Goal: Task Accomplishment & Management: Manage account settings

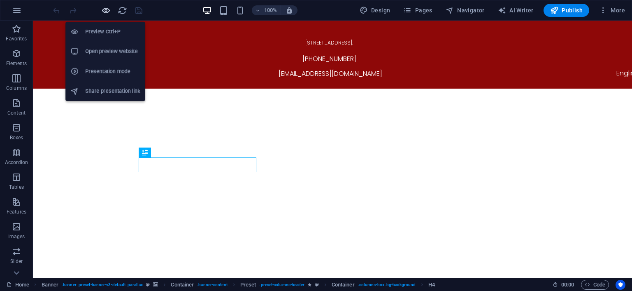
click at [104, 9] on icon "button" at bounding box center [105, 10] width 9 height 9
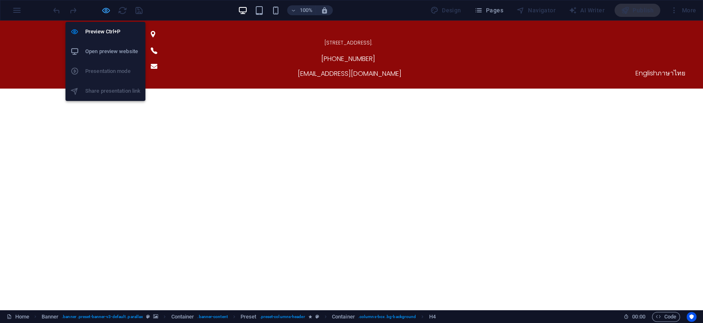
click at [103, 9] on icon "button" at bounding box center [105, 10] width 9 height 9
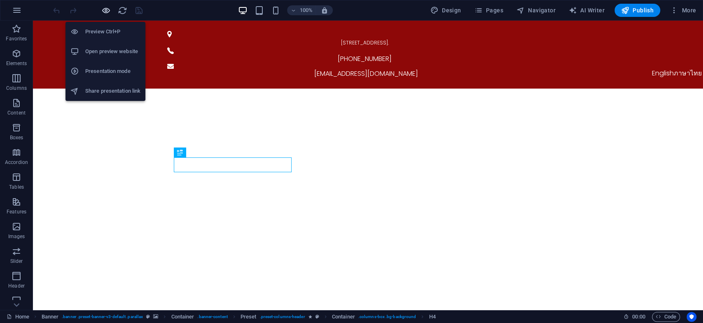
click at [103, 9] on icon "button" at bounding box center [105, 10] width 9 height 9
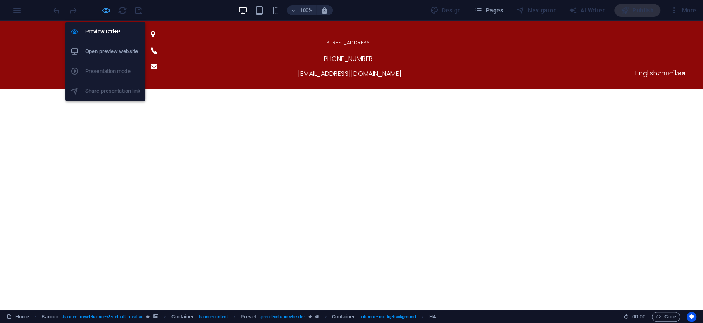
click at [103, 9] on icon "button" at bounding box center [105, 10] width 9 height 9
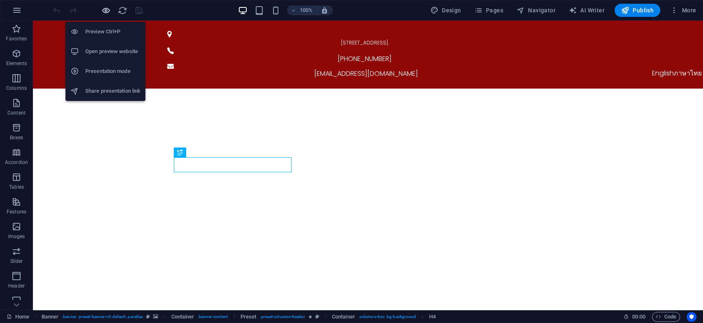
click at [103, 9] on icon "button" at bounding box center [105, 10] width 9 height 9
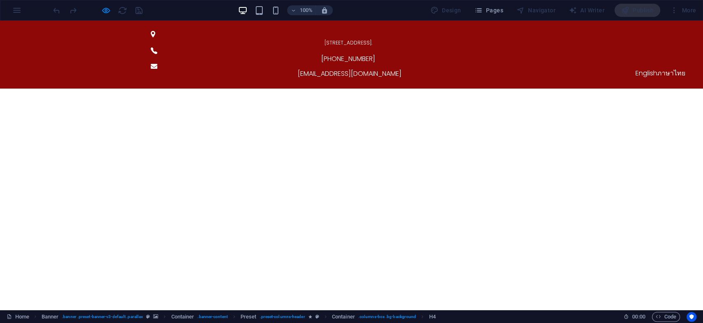
click at [587, 39] on div "59/62 The Eiffel Project, Kanchanaphisek Rd., Rat Phatthana, Saphan Sung, Bangk…" at bounding box center [351, 55] width 703 height 68
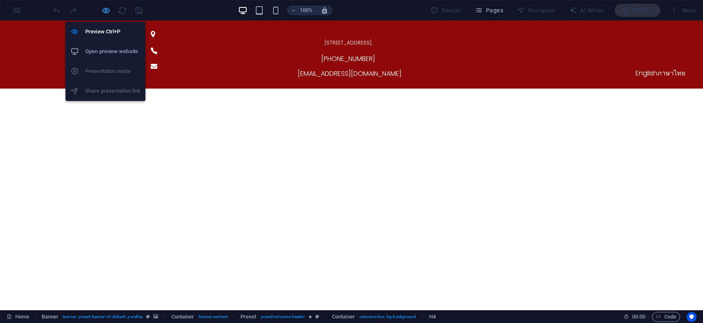
click at [104, 10] on icon "button" at bounding box center [105, 10] width 9 height 9
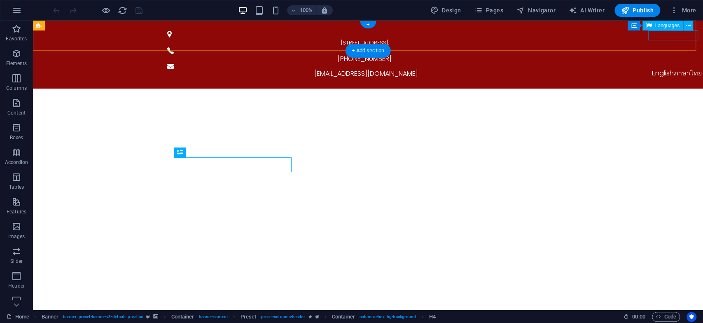
click at [632, 68] on div "English ภาษาไทย" at bounding box center [677, 73] width 402 height 10
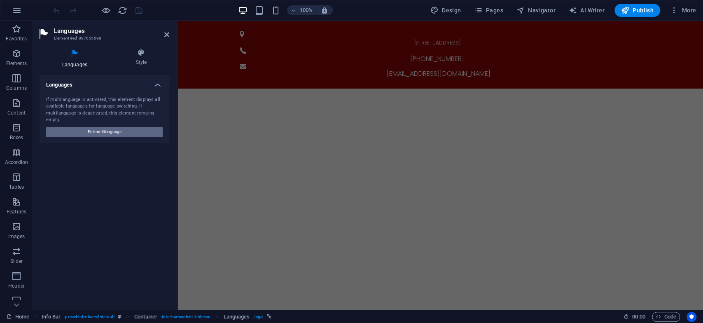
click at [108, 132] on span "Edit multilanguage" at bounding box center [105, 132] width 34 height 10
select select "41"
select select "159"
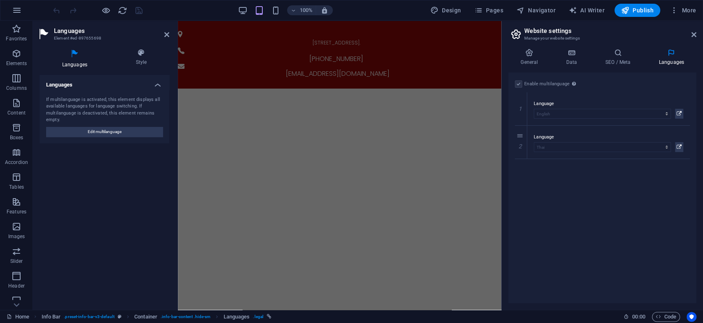
click at [155, 80] on h4 "Languages" at bounding box center [105, 82] width 130 height 15
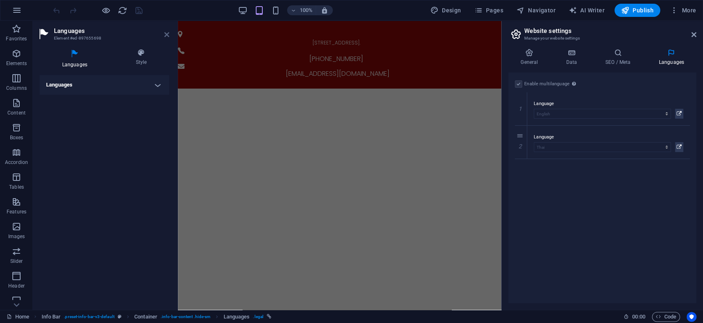
drag, startPoint x: 164, startPoint y: 37, endPoint x: 142, endPoint y: 20, distance: 28.2
click at [164, 37] on icon at bounding box center [166, 34] width 5 height 7
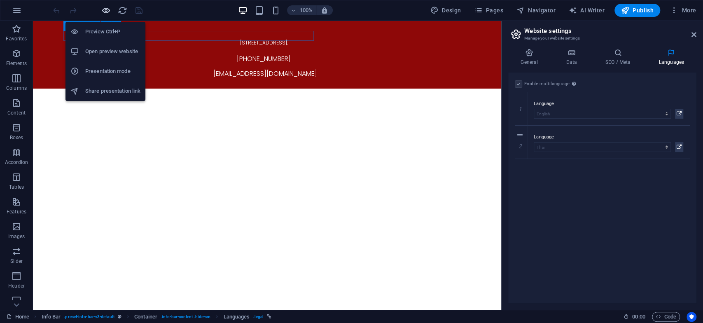
click at [105, 6] on icon "button" at bounding box center [105, 10] width 9 height 9
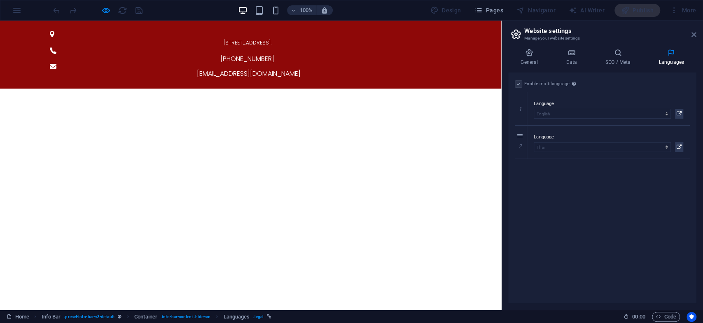
drag, startPoint x: 692, startPoint y: 33, endPoint x: 692, endPoint y: 17, distance: 15.7
click at [632, 33] on icon at bounding box center [693, 34] width 5 height 7
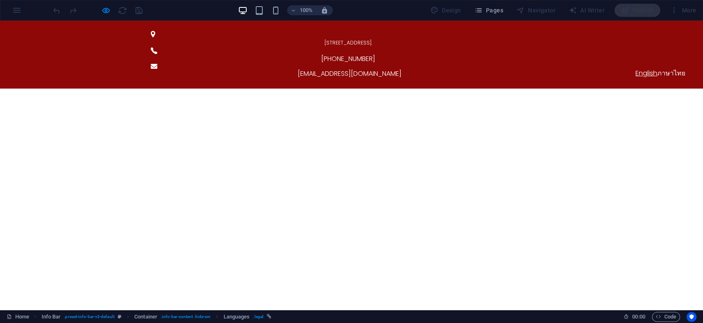
click at [632, 68] on link "English" at bounding box center [646, 72] width 22 height 9
click at [632, 68] on link "ภาษาไทย" at bounding box center [671, 72] width 28 height 9
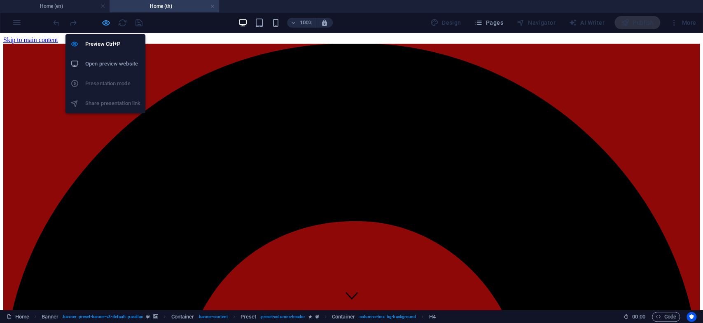
click at [106, 21] on icon "button" at bounding box center [105, 22] width 9 height 9
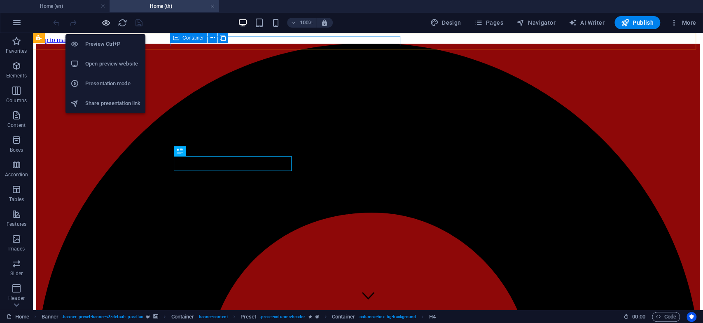
click at [104, 19] on icon "button" at bounding box center [105, 22] width 9 height 9
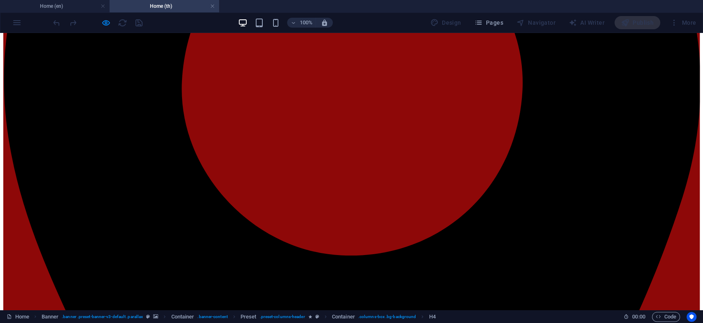
scroll to position [183, 0]
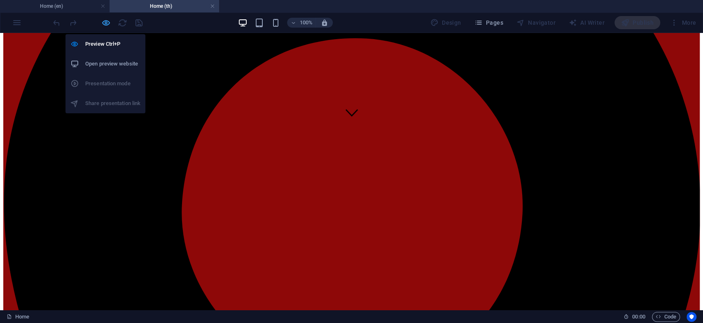
click at [105, 24] on icon "button" at bounding box center [105, 22] width 9 height 9
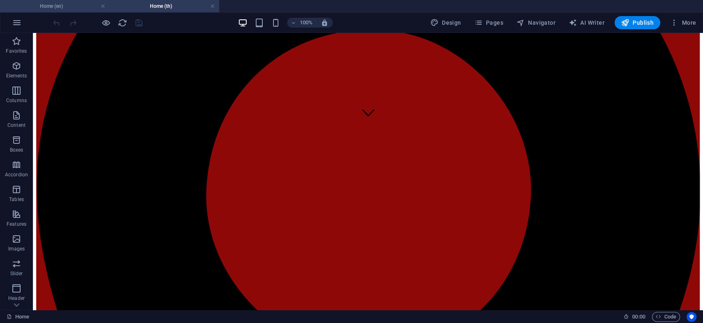
click at [76, 5] on h4 "Home (en)" at bounding box center [54, 6] width 109 height 9
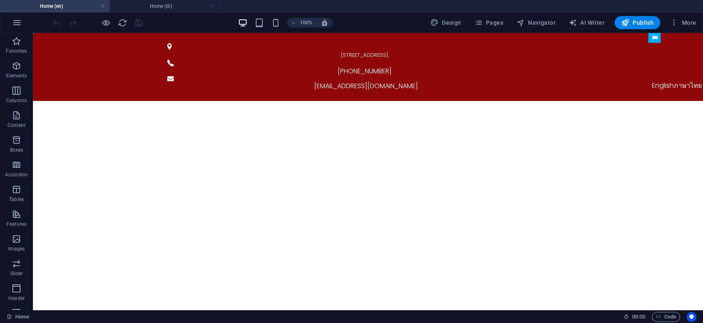
scroll to position [0, 0]
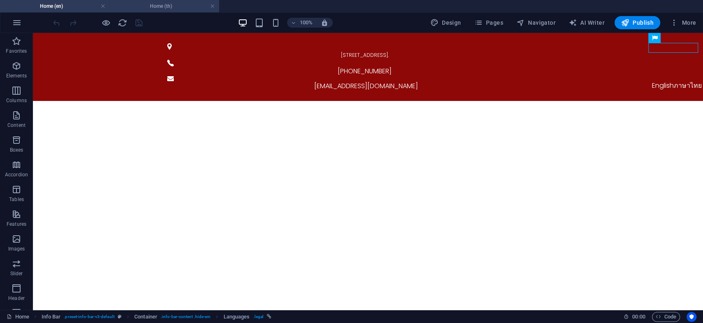
click at [139, 6] on h4 "Home (th)" at bounding box center [163, 6] width 109 height 9
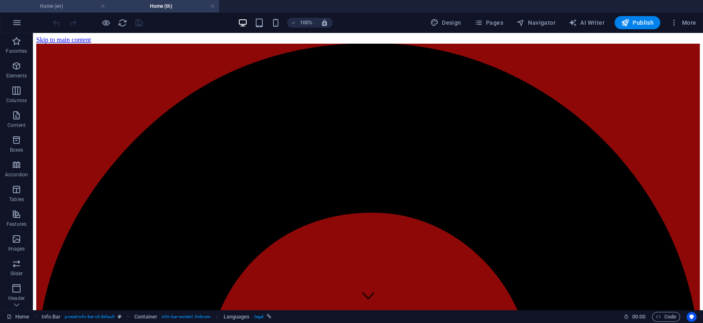
click at [65, 5] on h4 "Home (en)" at bounding box center [54, 6] width 109 height 9
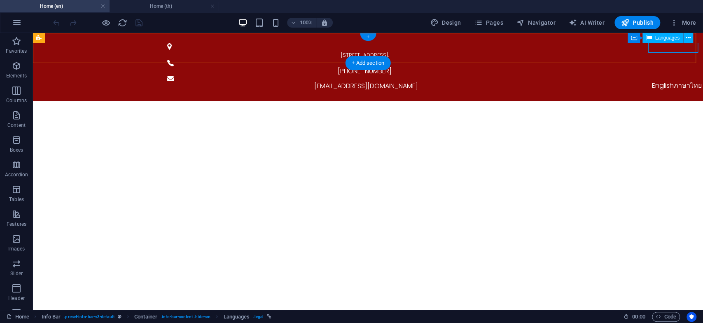
click at [632, 81] on div "English ภาษาไทย" at bounding box center [677, 86] width 402 height 10
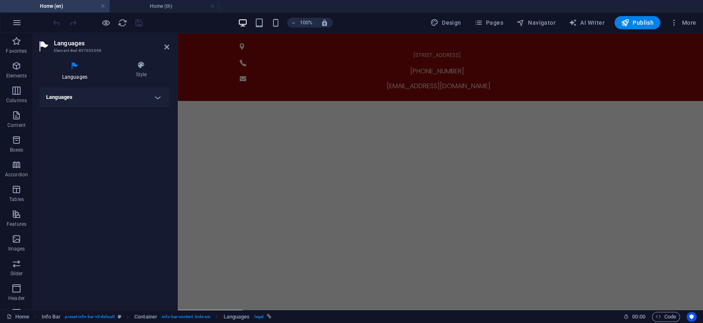
click at [57, 7] on h4 "Home (en)" at bounding box center [54, 6] width 109 height 9
click at [145, 0] on li "Home (th)" at bounding box center [163, 6] width 109 height 12
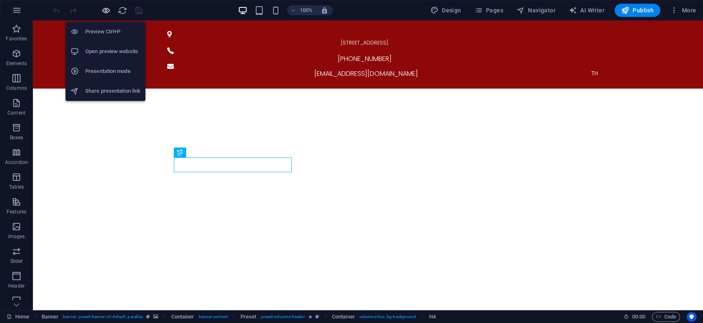
click at [106, 11] on icon "button" at bounding box center [105, 10] width 9 height 9
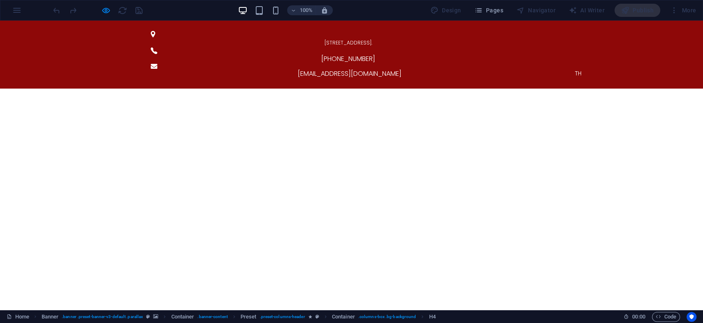
click at [578, 35] on div "59/62 The Eiffel Project, Kanchanaphisek Rd., Rat Phatthana, Saphan Sung, Bangk…" at bounding box center [351, 55] width 703 height 68
click at [576, 69] on span "TH" at bounding box center [578, 73] width 7 height 8
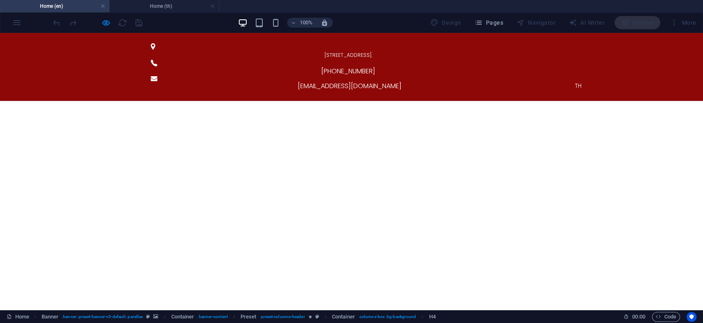
click at [575, 82] on span "TH" at bounding box center [578, 86] width 7 height 8
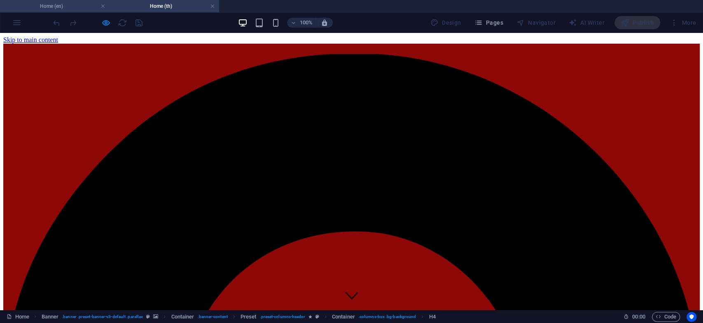
click at [80, 9] on h4 "Home (en)" at bounding box center [54, 6] width 109 height 9
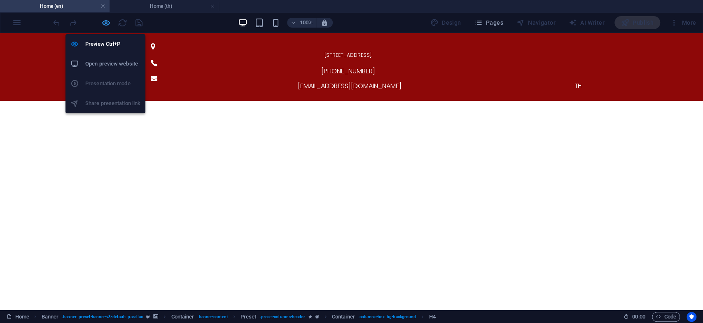
click at [103, 24] on icon "button" at bounding box center [105, 22] width 9 height 9
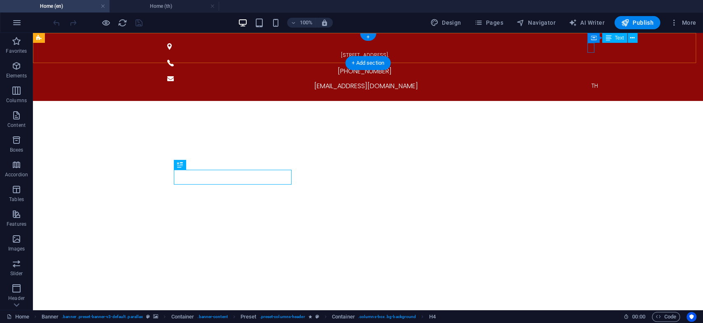
click at [590, 81] on div "TH" at bounding box center [595, 86] width 402 height 10
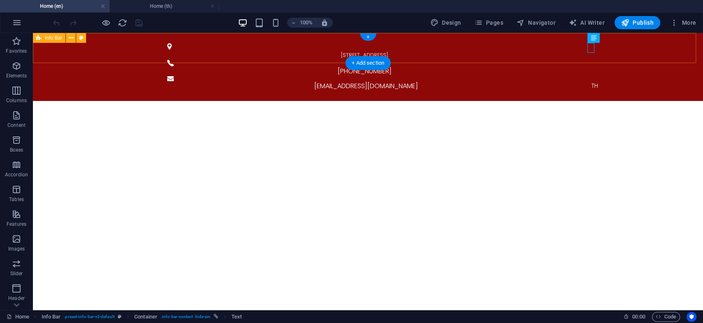
click at [582, 53] on div "59/62 The Eiffel Project, Kanchanaphisek Rd., Rat Phatthana, Saphan Sung, Bangk…" at bounding box center [368, 67] width 670 height 68
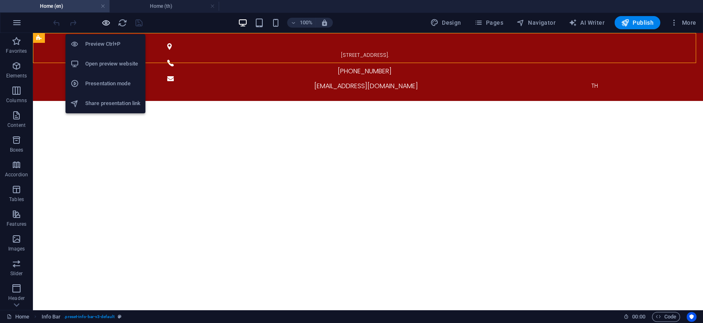
click at [108, 25] on icon "button" at bounding box center [105, 22] width 9 height 9
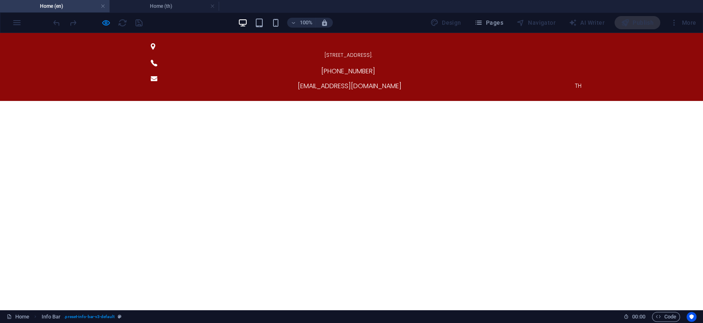
click at [560, 46] on div "59/62 The Eiffel Project, Kanchanaphisek Rd., Rat Phatthana, Saphan Sung, Bangk…" at bounding box center [351, 67] width 703 height 68
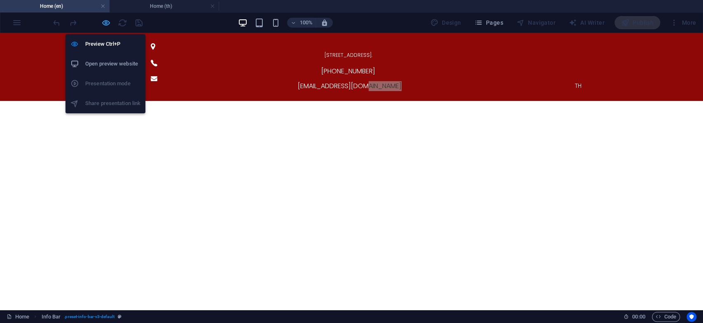
click at [104, 25] on icon "button" at bounding box center [105, 22] width 9 height 9
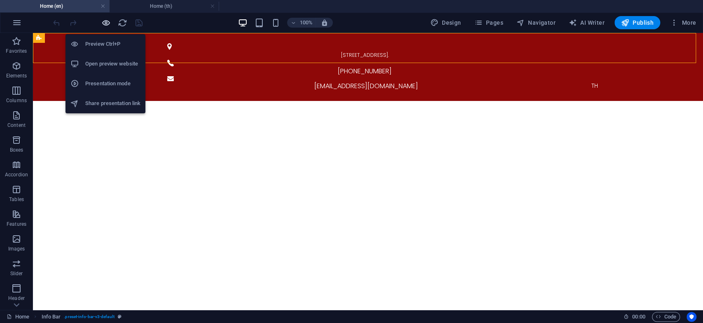
click at [102, 23] on icon "button" at bounding box center [105, 22] width 9 height 9
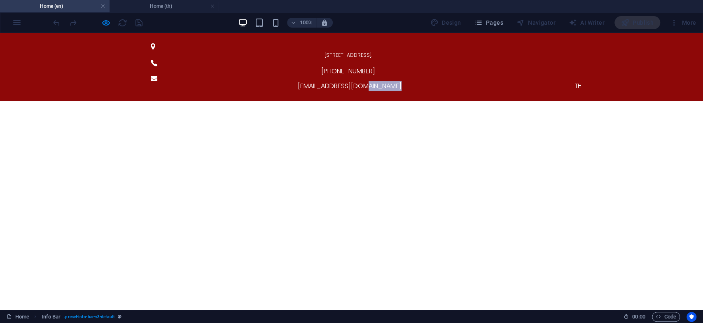
click at [575, 82] on span "TH" at bounding box center [578, 86] width 7 height 8
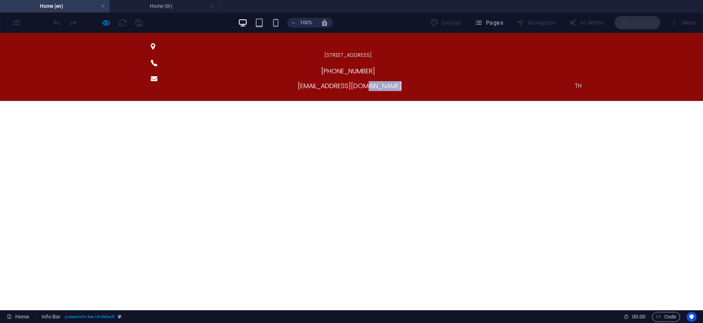
click at [575, 82] on span "TH" at bounding box center [578, 86] width 7 height 8
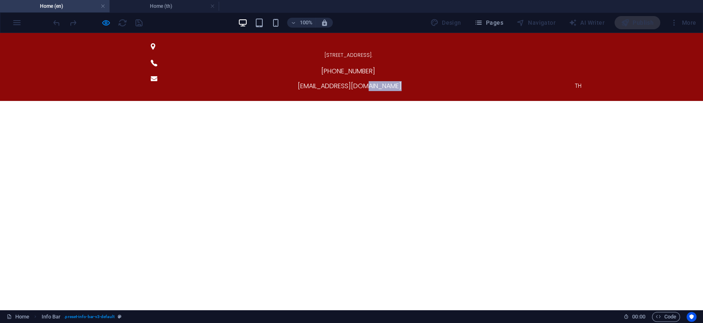
click at [575, 82] on span "TH" at bounding box center [578, 86] width 7 height 8
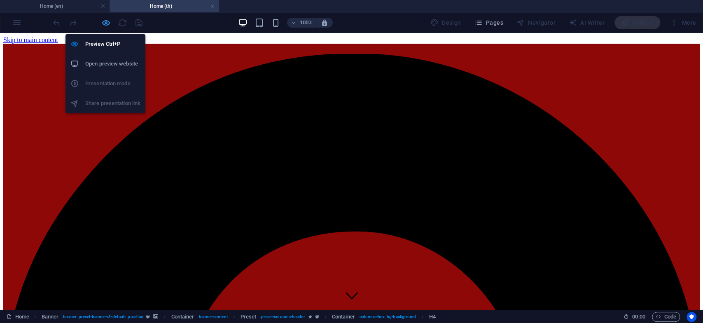
click at [103, 23] on icon "button" at bounding box center [105, 22] width 9 height 9
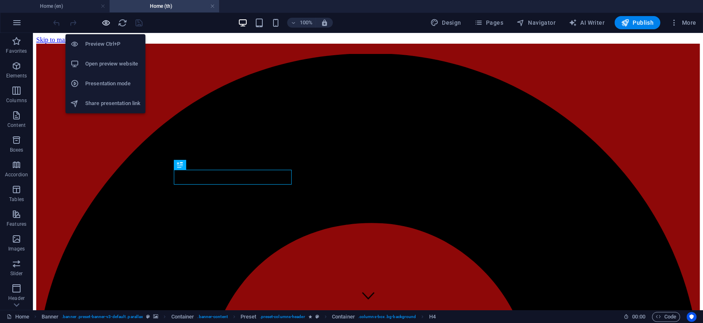
click at [103, 26] on icon "button" at bounding box center [105, 22] width 9 height 9
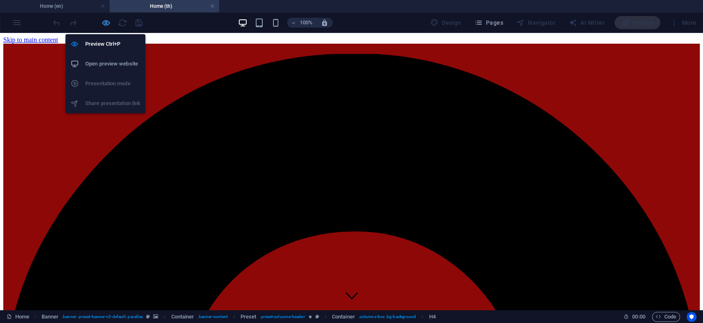
click at [104, 24] on icon "button" at bounding box center [105, 22] width 9 height 9
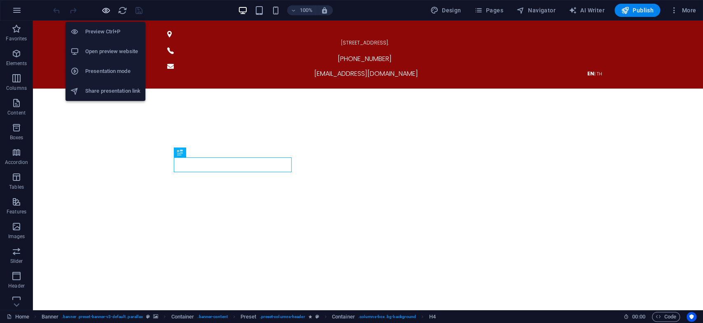
click at [105, 9] on icon "button" at bounding box center [105, 10] width 9 height 9
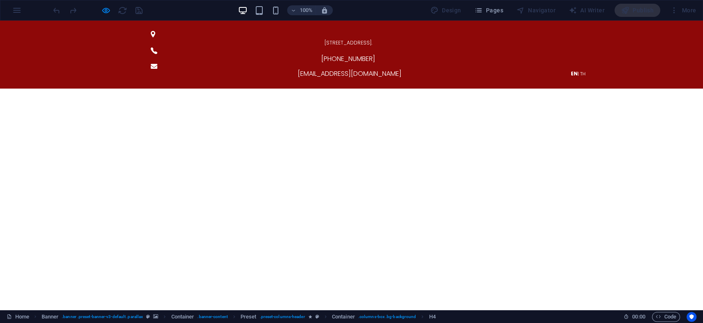
click at [578, 70] on span "| TH" at bounding box center [582, 73] width 8 height 7
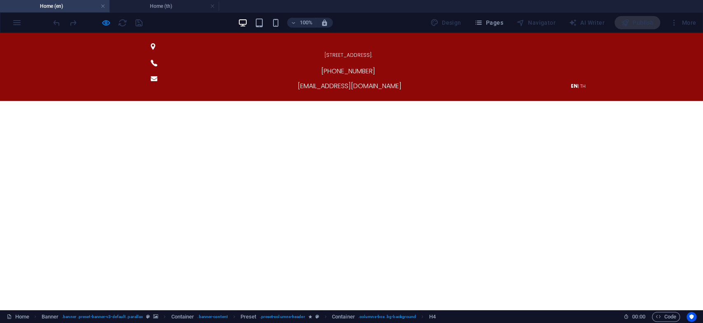
click at [578, 83] on span "| TH" at bounding box center [582, 86] width 8 height 7
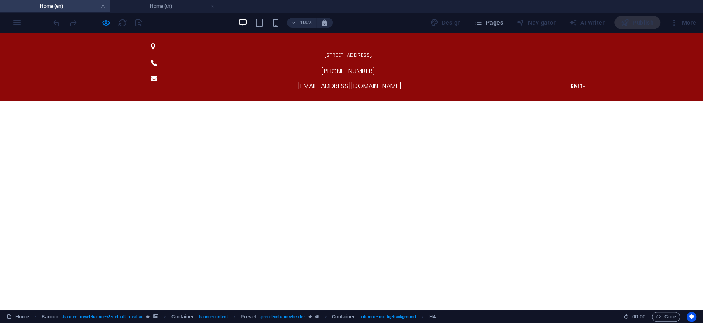
drag, startPoint x: 578, startPoint y: 50, endPoint x: 572, endPoint y: 51, distance: 6.0
click at [578, 83] on span "| TH" at bounding box center [582, 86] width 8 height 7
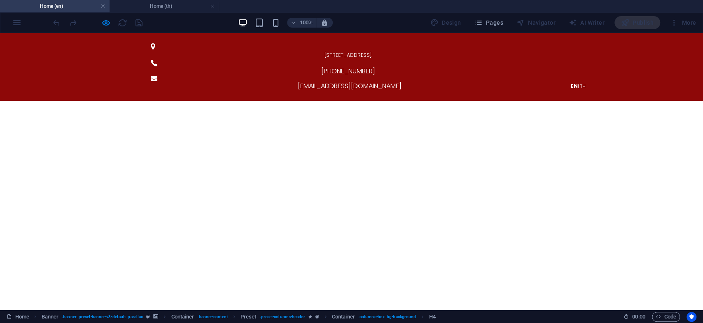
click at [578, 83] on span "| TH" at bounding box center [582, 86] width 8 height 7
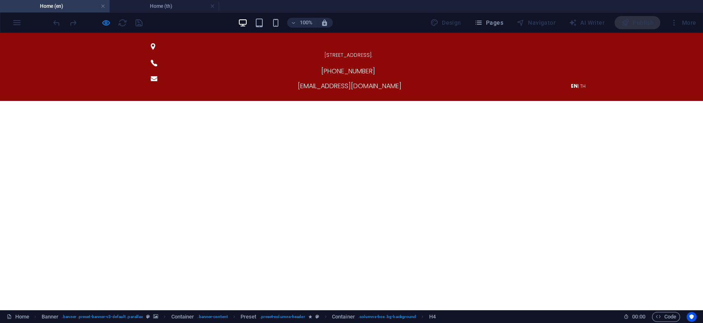
click at [580, 83] on span "| TH" at bounding box center [582, 86] width 8 height 7
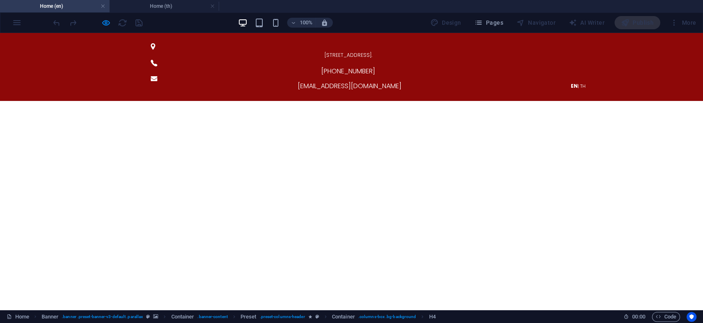
click at [582, 48] on div "59/62 The Eiffel Project, Kanchanaphisek Rd., Rat Phatthana, Saphan Sung, Bangk…" at bounding box center [351, 67] width 703 height 68
click at [580, 83] on span "| TH" at bounding box center [582, 86] width 8 height 7
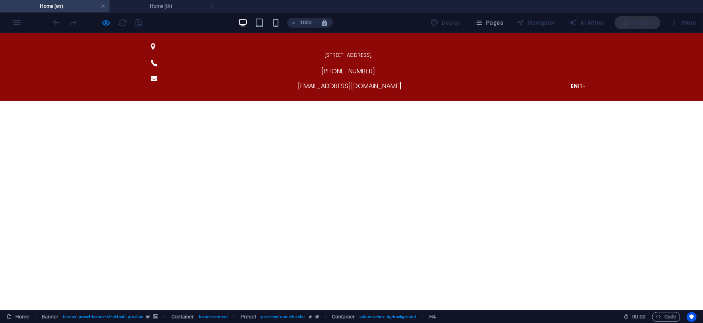
click at [578, 83] on span "| TH" at bounding box center [582, 86] width 8 height 7
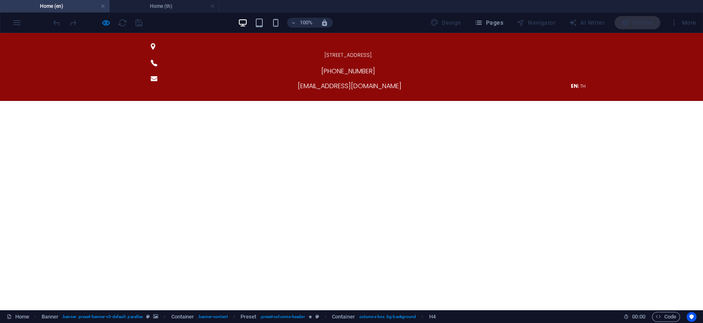
click at [578, 83] on span "| TH" at bounding box center [582, 86] width 8 height 7
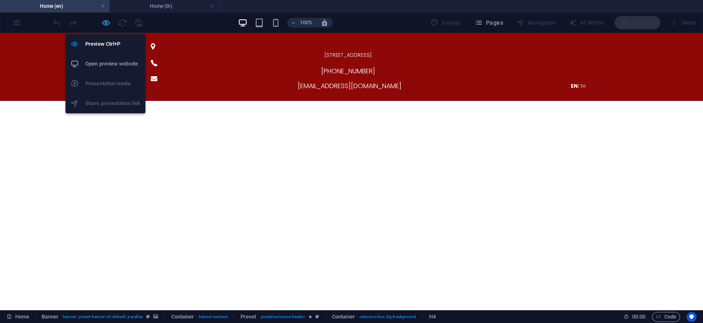
click at [103, 22] on icon "button" at bounding box center [105, 22] width 9 height 9
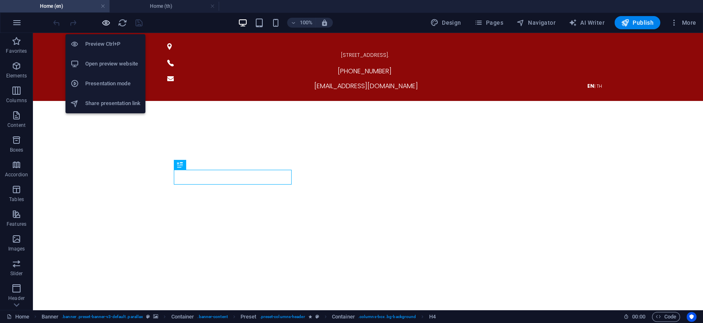
click at [108, 23] on icon "button" at bounding box center [105, 22] width 9 height 9
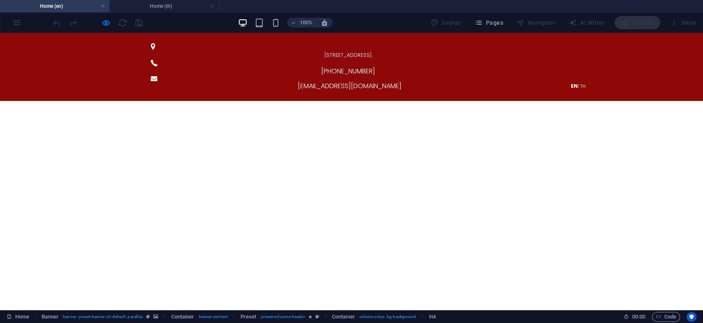
click at [579, 83] on span "| TH" at bounding box center [582, 86] width 8 height 7
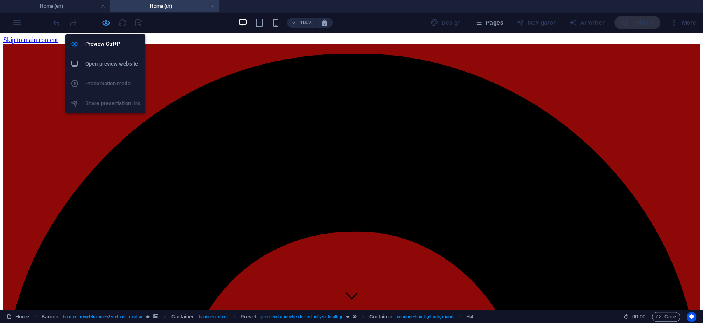
click at [104, 21] on icon "button" at bounding box center [105, 22] width 9 height 9
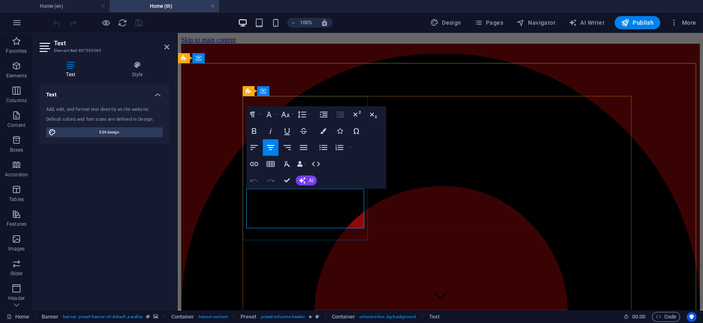
drag, startPoint x: 334, startPoint y: 216, endPoint x: 252, endPoint y: 187, distance: 87.0
copy span "This user-centric AED solution empowers anyone to act quickly and confidently w…"
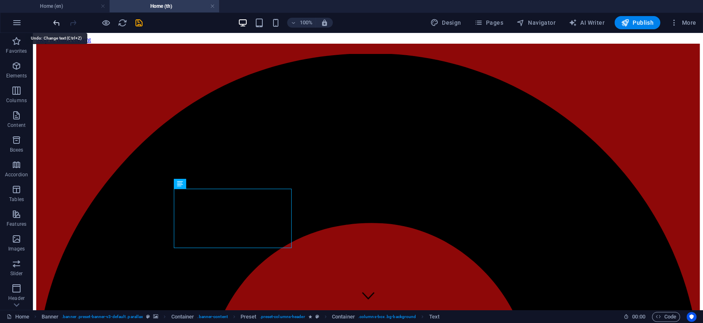
click at [53, 22] on icon "undo" at bounding box center [56, 22] width 9 height 9
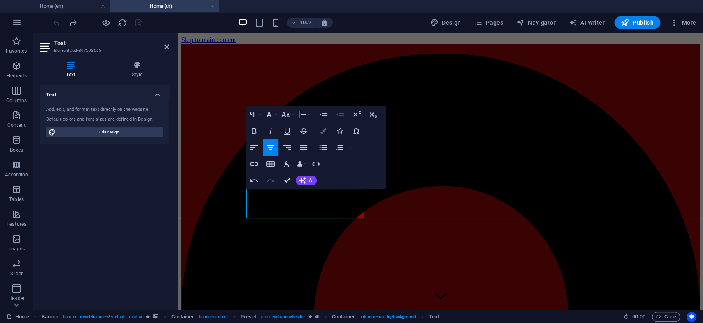
click at [321, 130] on icon "button" at bounding box center [323, 131] width 6 height 6
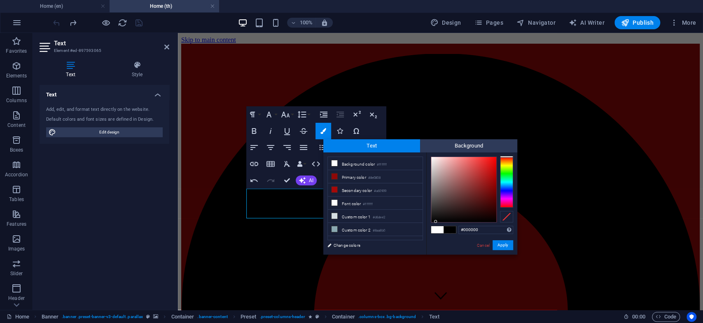
click at [436, 226] on div "#000000 Supported formats #0852ed rgb(8, 82, 237) rgba(8, 82, 237, 90%) hsv(221…" at bounding box center [471, 262] width 91 height 221
drag, startPoint x: 423, startPoint y: 218, endPoint x: 426, endPoint y: 228, distance: 10.0
click at [426, 228] on div "#000000 Supported formats #0852ed rgb(8, 82, 237) rgba(8, 82, 237, 90%) hsv(221…" at bounding box center [471, 262] width 91 height 221
click at [448, 228] on div "#000000 Supported formats #0852ed rgb(8, 82, 237) rgba(8, 82, 237, 90%) hsv(221…" at bounding box center [471, 262] width 91 height 221
click at [435, 221] on div at bounding box center [434, 221] width 3 height 3
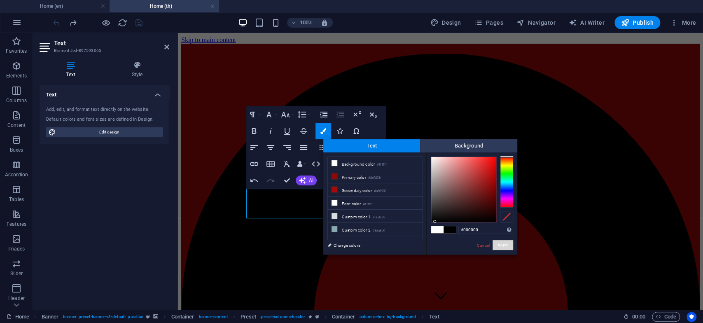
click at [434, 221] on div at bounding box center [434, 221] width 3 height 3
click at [433, 219] on div at bounding box center [463, 189] width 65 height 65
click at [433, 219] on div at bounding box center [432, 219] width 3 height 3
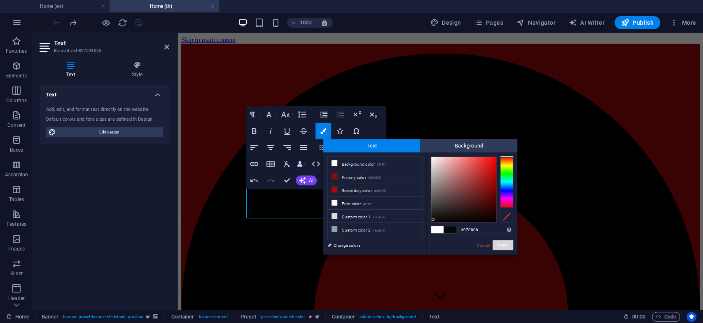
click at [432, 220] on div at bounding box center [432, 219] width 3 height 3
click at [431, 220] on div at bounding box center [431, 220] width 3 height 3
click at [431, 221] on div at bounding box center [431, 220] width 3 height 3
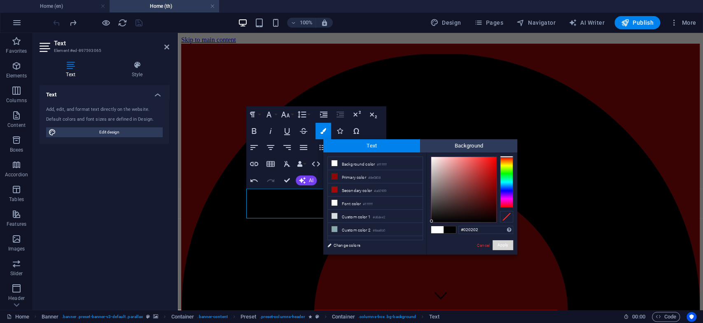
click at [431, 221] on div at bounding box center [431, 220] width 3 height 3
type input "#000000"
click at [431, 221] on div at bounding box center [431, 221] width 3 height 3
click at [428, 221] on div "#000000 Supported formats #0852ed rgb(8, 82, 237) rgba(8, 82, 237, 90%) hsv(221…" at bounding box center [471, 262] width 91 height 221
click at [499, 245] on button "Apply" at bounding box center [502, 245] width 21 height 10
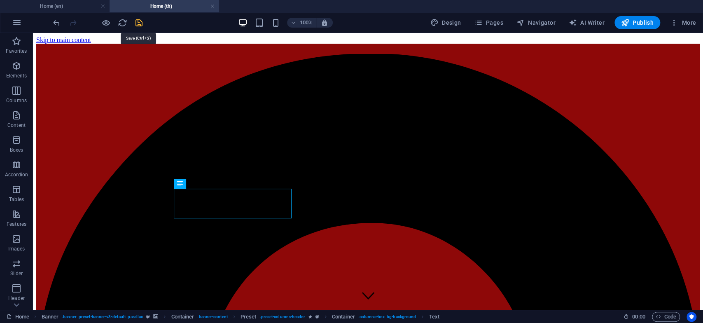
click at [137, 24] on icon "save" at bounding box center [138, 22] width 9 height 9
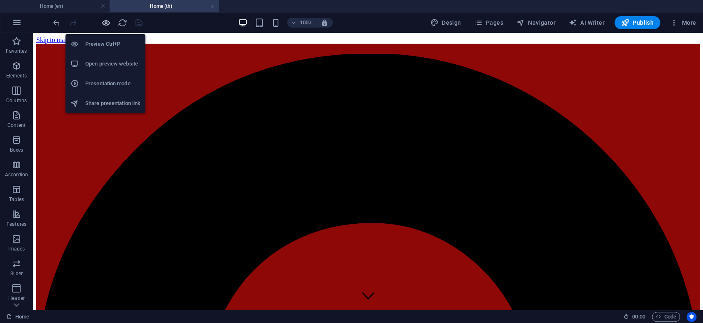
click at [105, 23] on icon "button" at bounding box center [105, 22] width 9 height 9
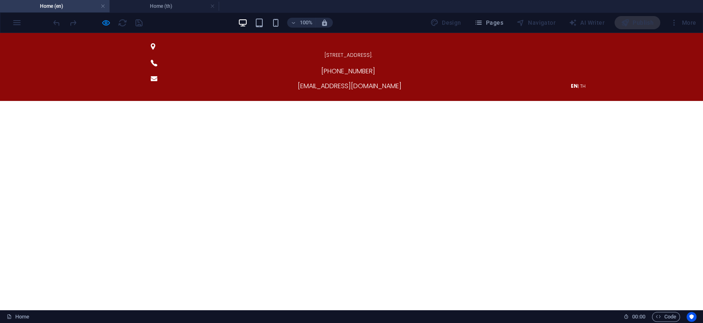
click at [578, 83] on span "| TH" at bounding box center [582, 86] width 8 height 7
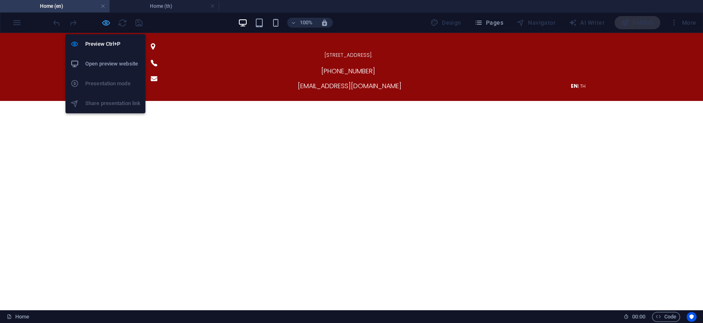
click at [107, 22] on icon "button" at bounding box center [105, 22] width 9 height 9
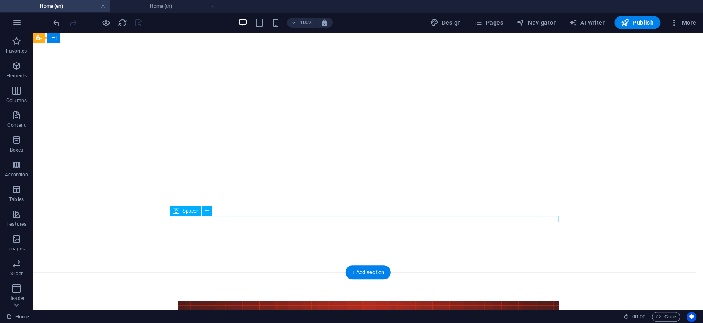
scroll to position [0, 0]
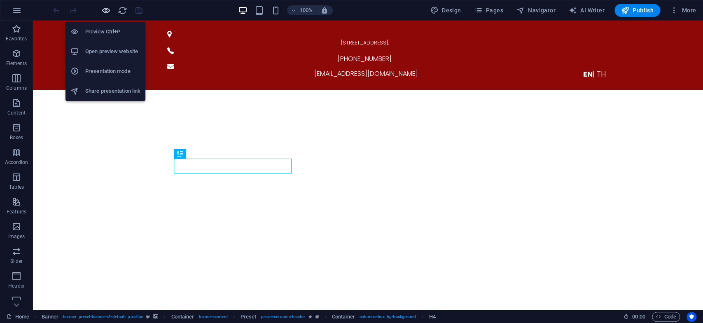
click at [101, 7] on icon "button" at bounding box center [105, 10] width 9 height 9
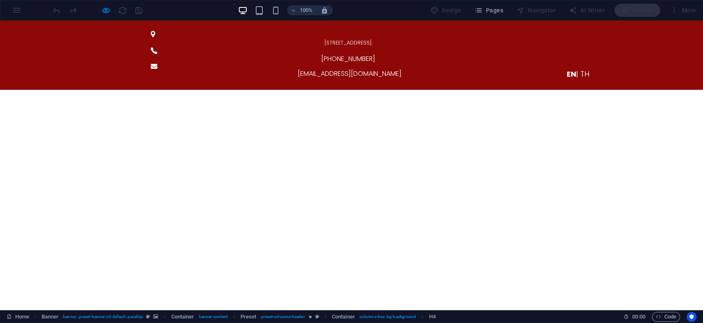
click at [581, 69] on span "| TH" at bounding box center [582, 74] width 13 height 10
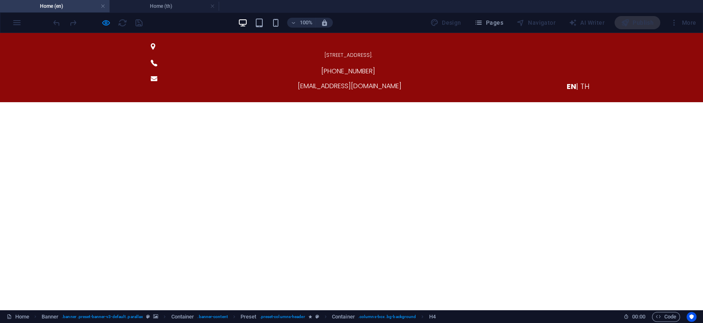
click at [580, 81] on span "| TH" at bounding box center [582, 86] width 13 height 10
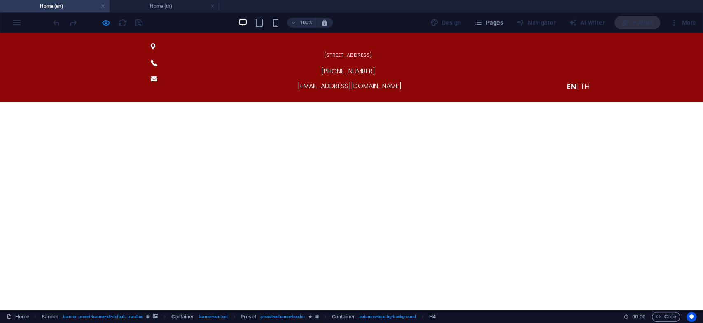
click at [578, 81] on span "| TH" at bounding box center [582, 86] width 13 height 10
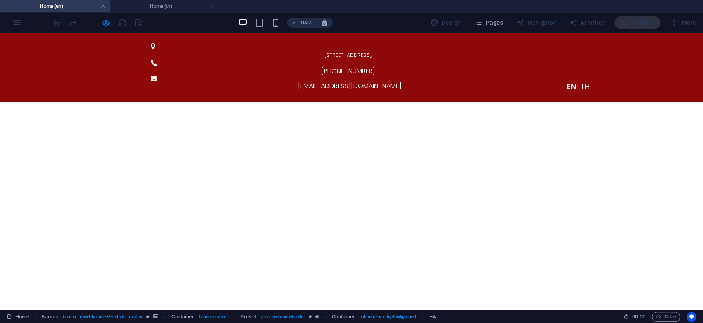
click at [580, 81] on span "| TH" at bounding box center [582, 86] width 13 height 10
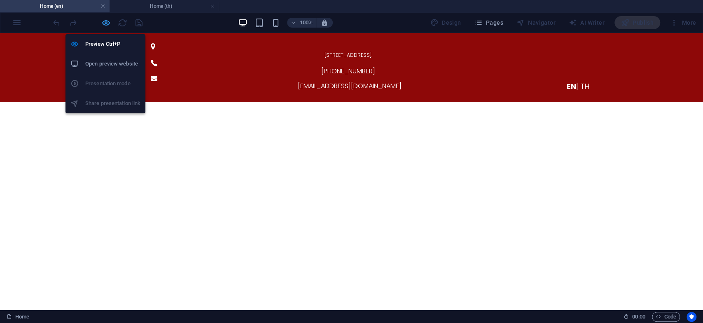
click at [103, 20] on icon "button" at bounding box center [105, 22] width 9 height 9
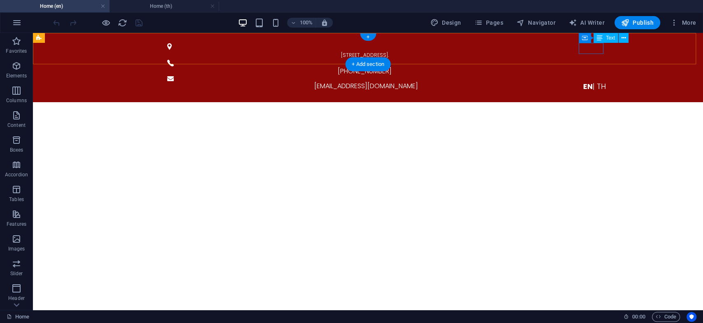
click at [591, 81] on div "EN | TH" at bounding box center [595, 86] width 402 height 11
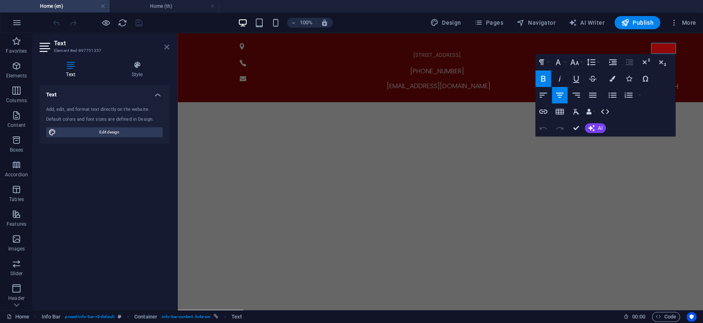
click at [168, 46] on icon at bounding box center [166, 47] width 5 height 7
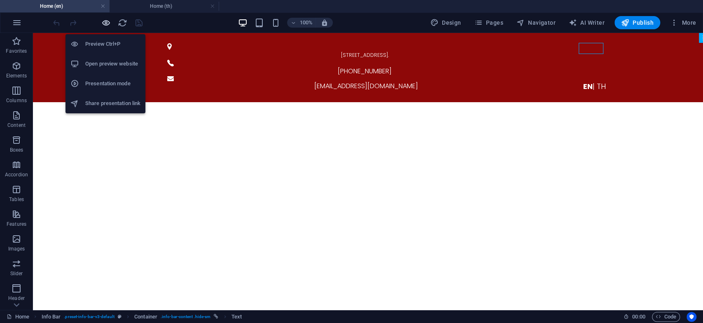
click at [103, 21] on icon "button" at bounding box center [105, 22] width 9 height 9
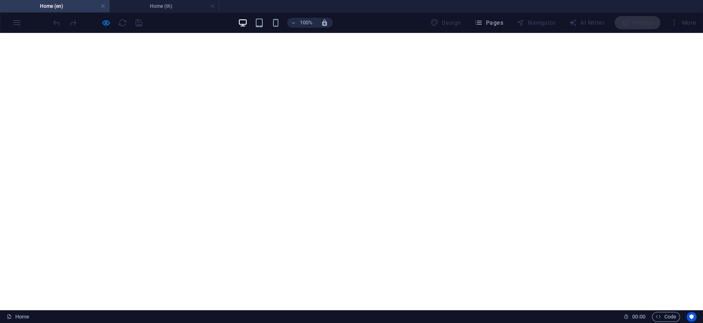
scroll to position [91, 0]
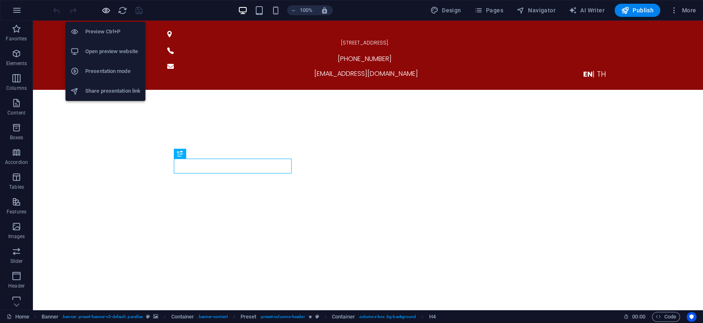
click at [107, 9] on icon "button" at bounding box center [105, 10] width 9 height 9
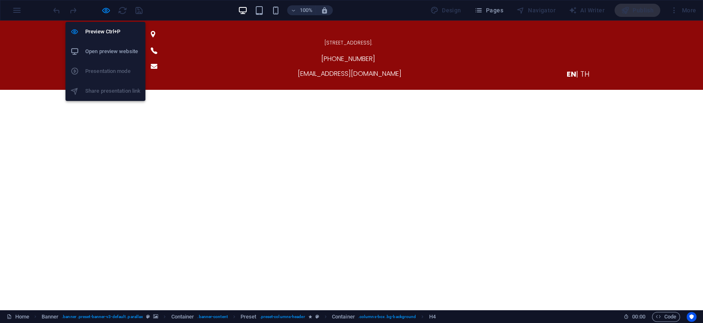
click at [112, 50] on h6 "Open preview website" at bounding box center [112, 52] width 55 height 10
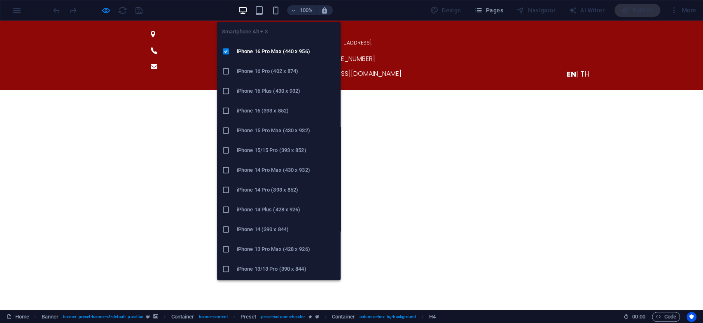
click at [259, 71] on h6 "iPhone 16 Pro (402 x 874)" at bounding box center [286, 71] width 99 height 10
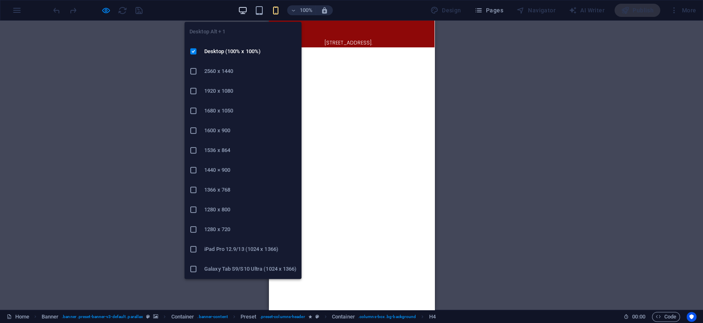
click at [247, 12] on icon "button" at bounding box center [242, 10] width 9 height 9
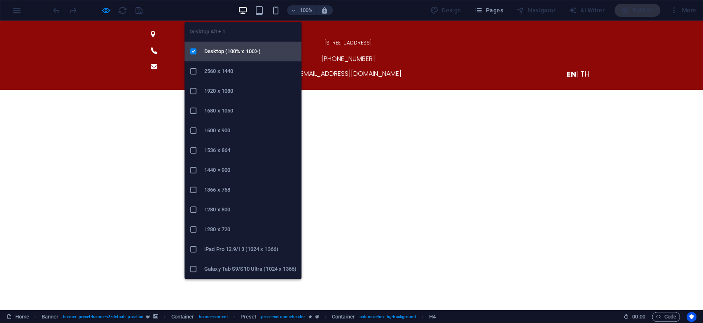
click at [208, 48] on h6 "Desktop (100% x 100%)" at bounding box center [250, 52] width 92 height 10
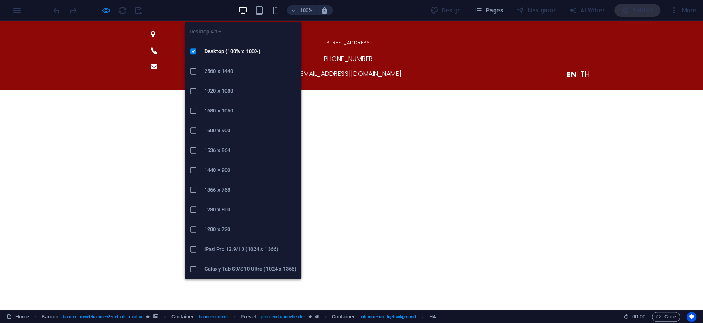
click at [242, 9] on icon "button" at bounding box center [242, 10] width 9 height 9
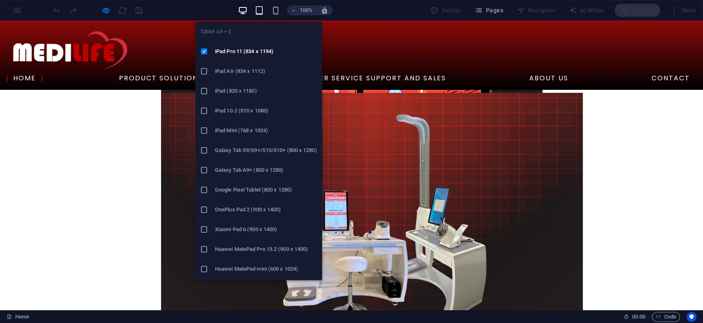
click at [260, 10] on icon "button" at bounding box center [258, 10] width 9 height 9
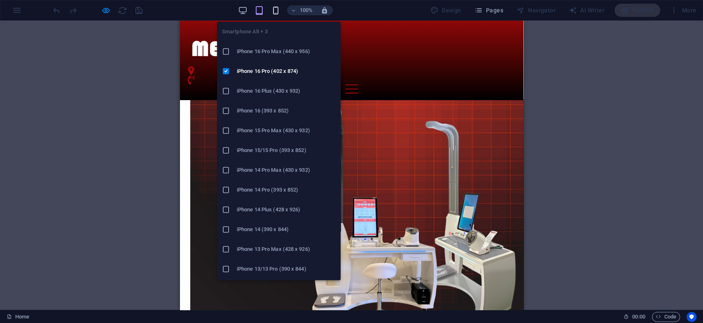
click at [272, 9] on icon "button" at bounding box center [275, 10] width 9 height 9
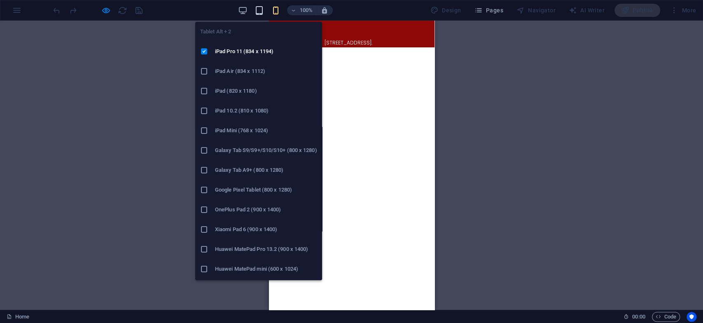
click at [263, 11] on icon "button" at bounding box center [258, 10] width 9 height 9
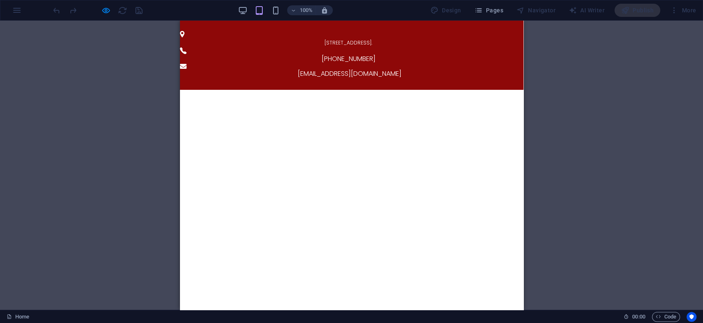
click at [249, 7] on div "100%" at bounding box center [285, 10] width 95 height 13
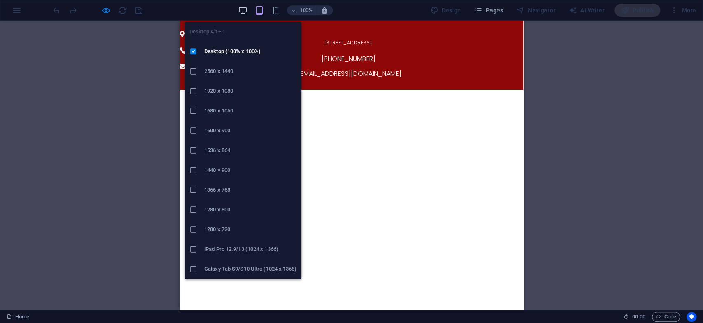
click at [246, 12] on icon "button" at bounding box center [242, 10] width 9 height 9
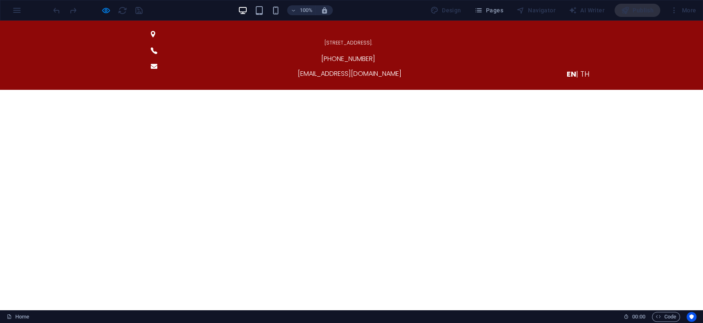
click at [580, 69] on span "| TH" at bounding box center [582, 74] width 13 height 10
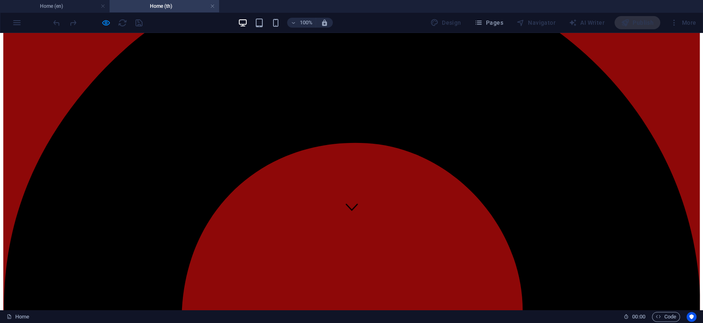
scroll to position [46, 0]
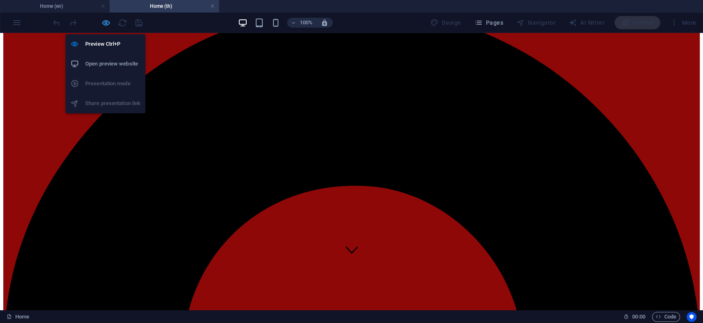
click at [102, 22] on icon "button" at bounding box center [105, 22] width 9 height 9
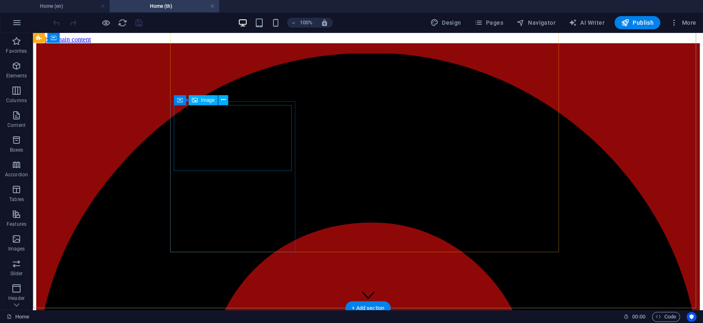
scroll to position [320, 0]
